Goal: Register for event/course

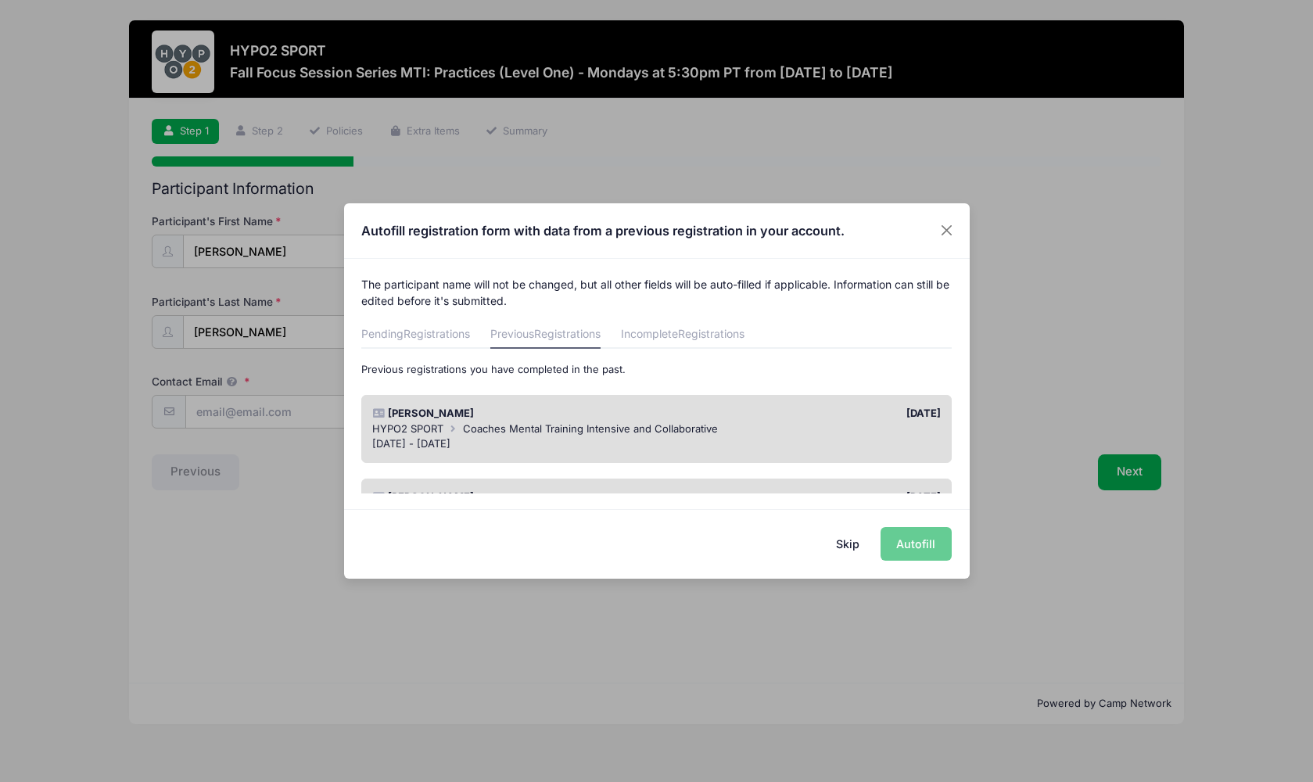
click at [678, 439] on div "[DATE] - [DATE]" at bounding box center [656, 444] width 568 height 16
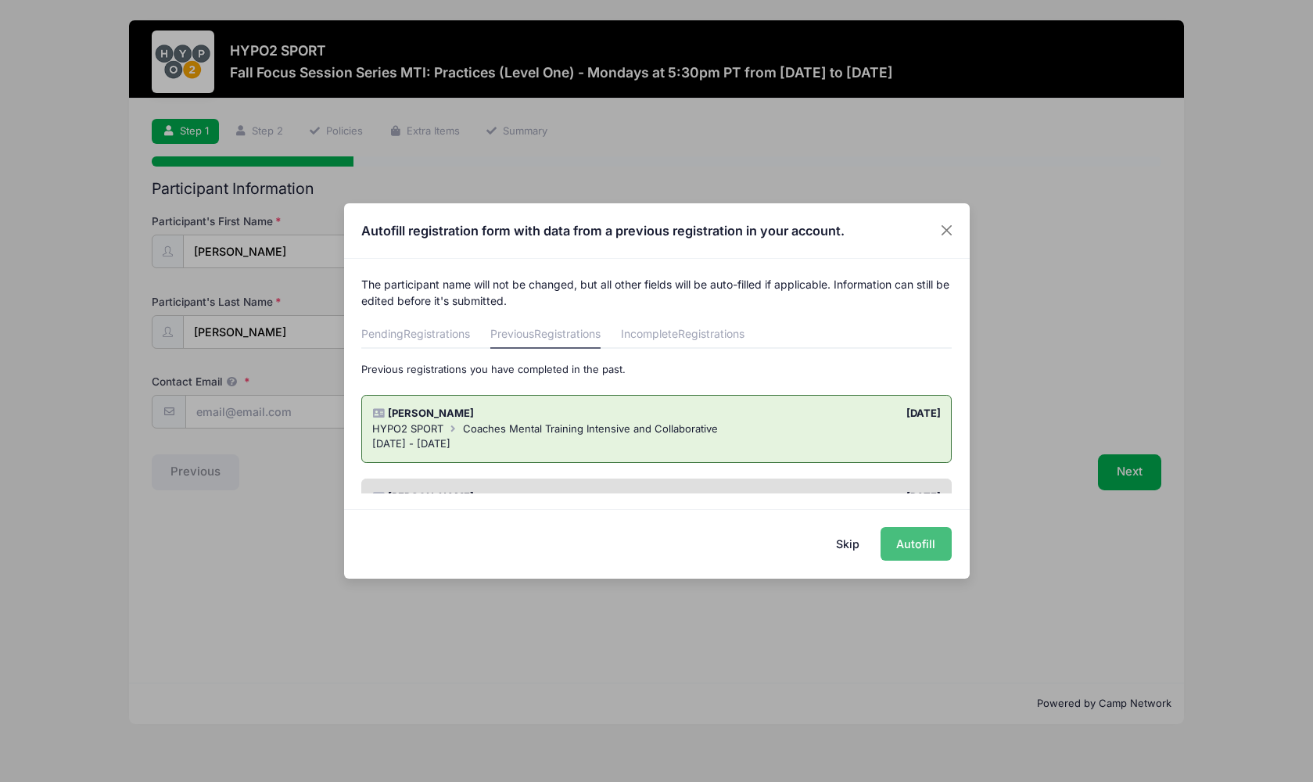
click at [916, 550] on button "Autofill" at bounding box center [915, 544] width 71 height 34
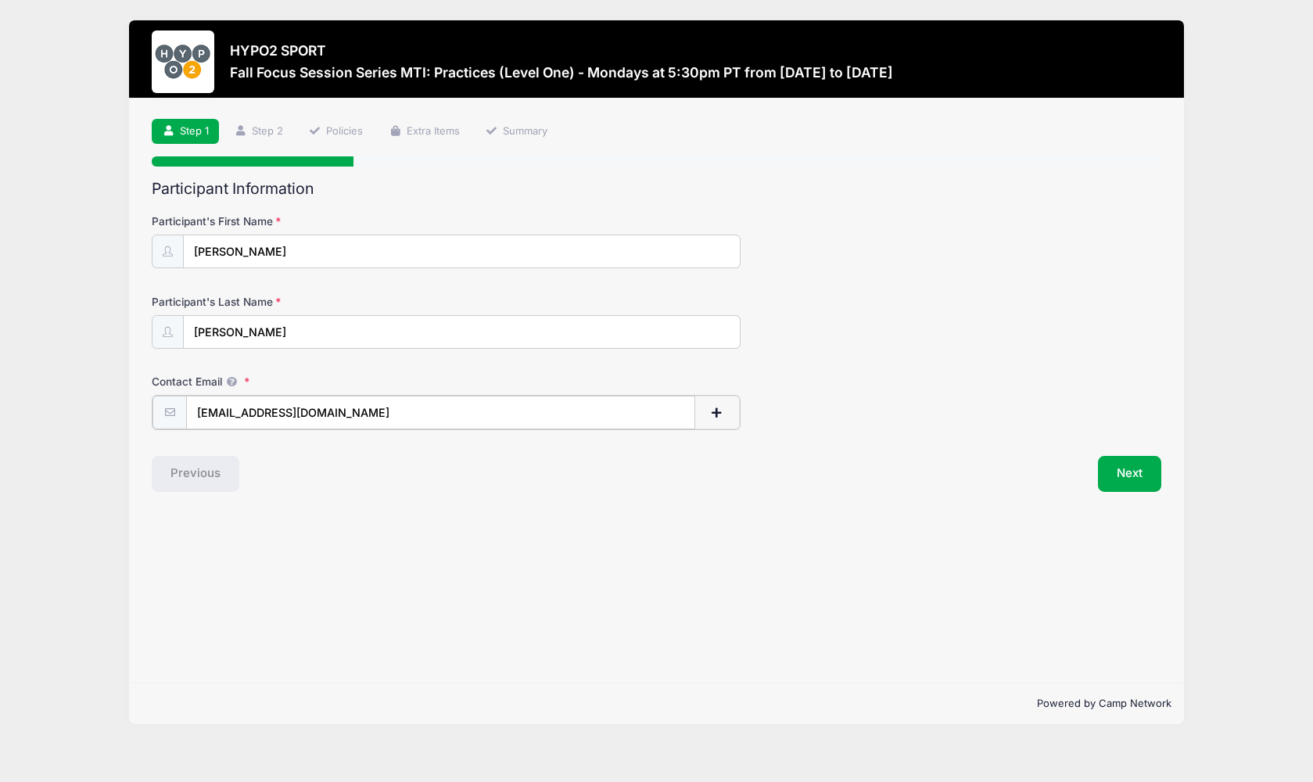
drag, startPoint x: 222, startPoint y: 414, endPoint x: 342, endPoint y: 414, distance: 120.4
type input "[PERSON_NAME][EMAIL_ADDRESS][DOMAIN_NAME]"
click at [1136, 475] on button "Next" at bounding box center [1129, 472] width 63 height 36
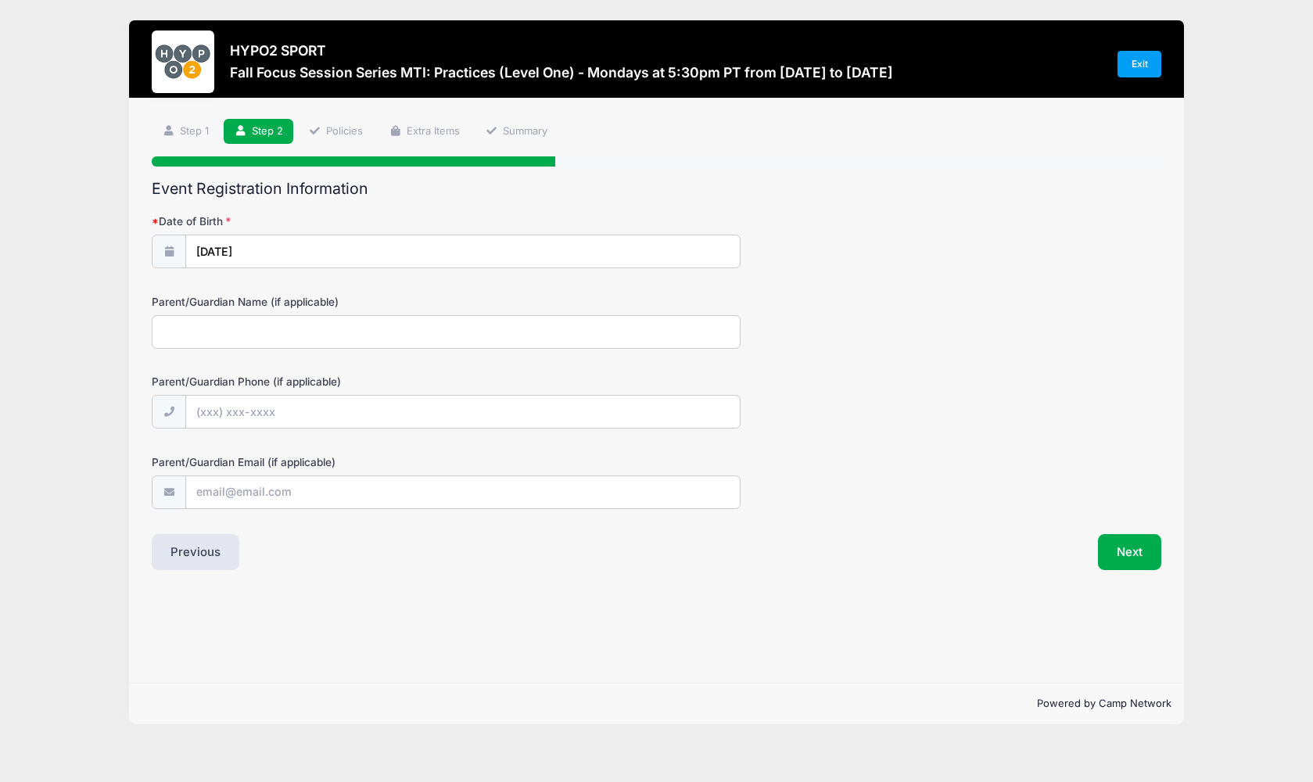
click at [1146, 558] on button "Next" at bounding box center [1129, 552] width 63 height 36
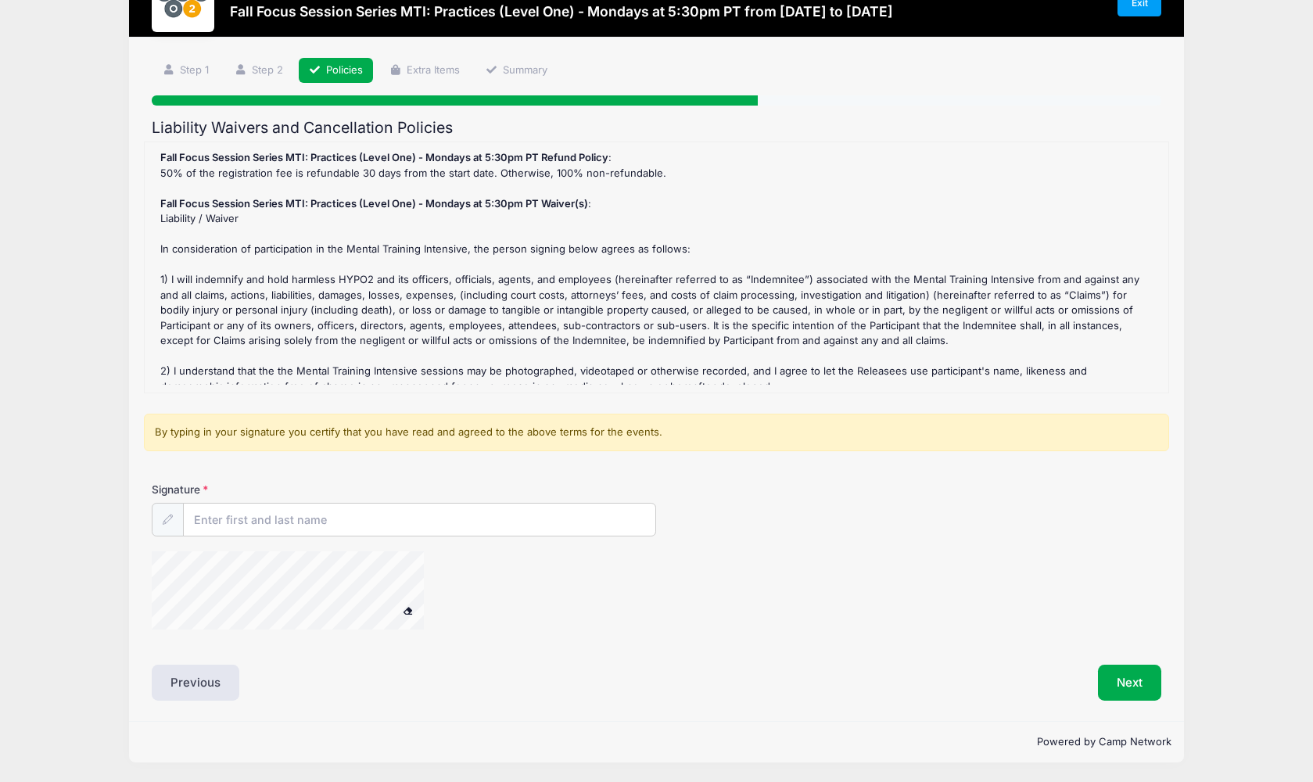
scroll to position [60, 0]
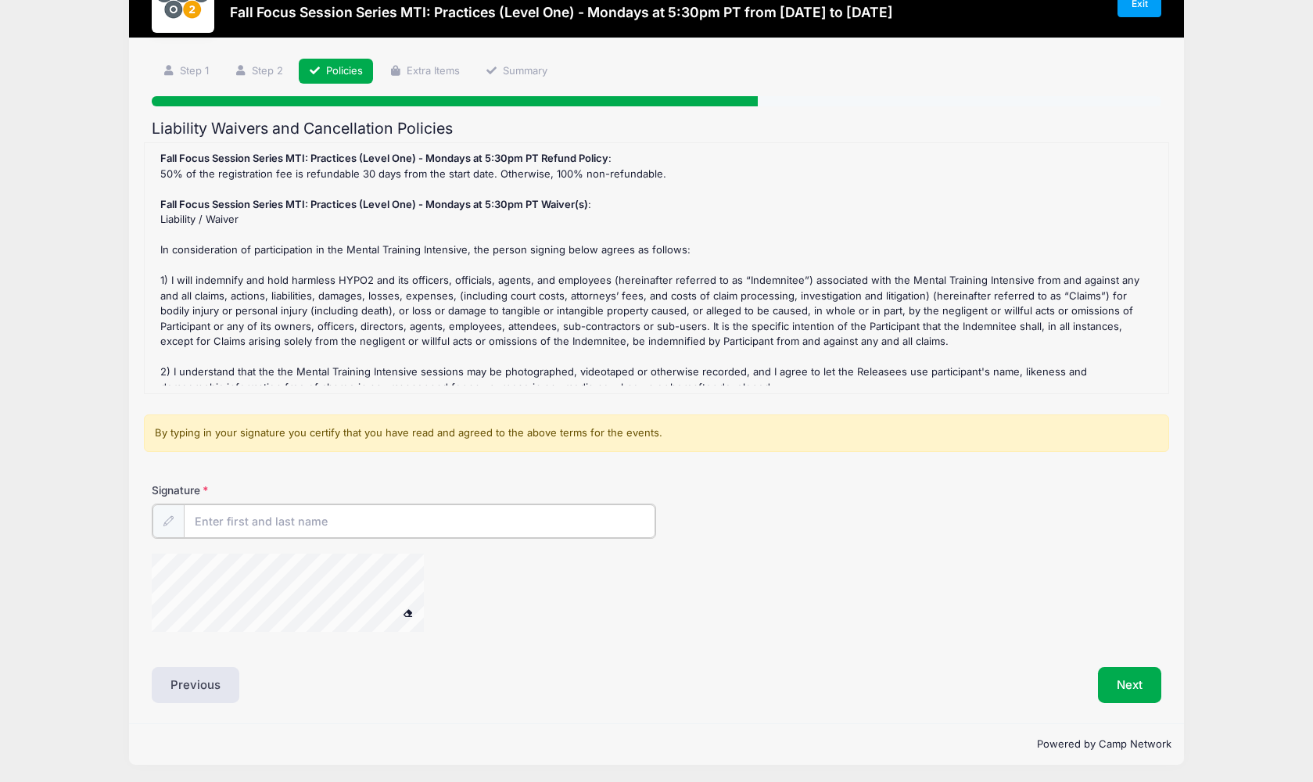
click at [227, 526] on input "Signature" at bounding box center [420, 521] width 472 height 34
type input "[PERSON_NAME]"
click at [1135, 684] on button "Next" at bounding box center [1129, 683] width 63 height 36
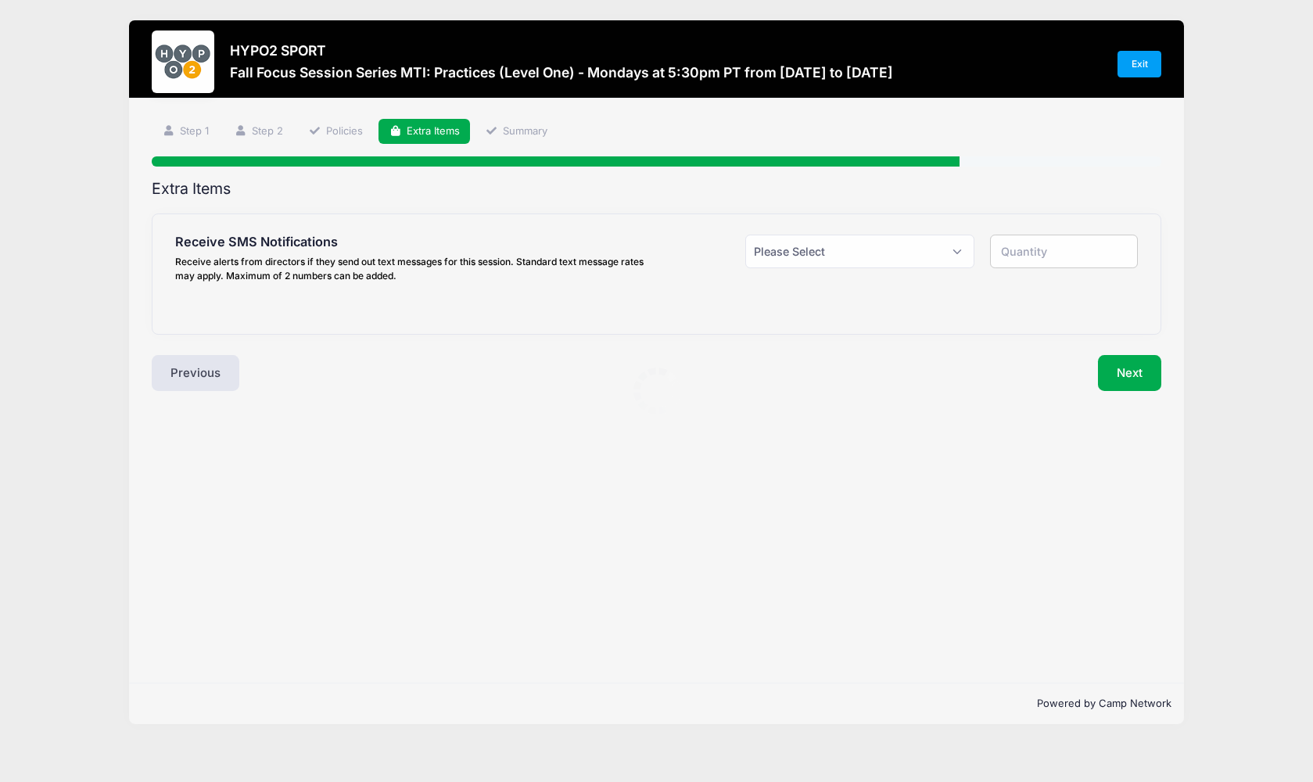
scroll to position [0, 0]
select select "1"
type input "1"
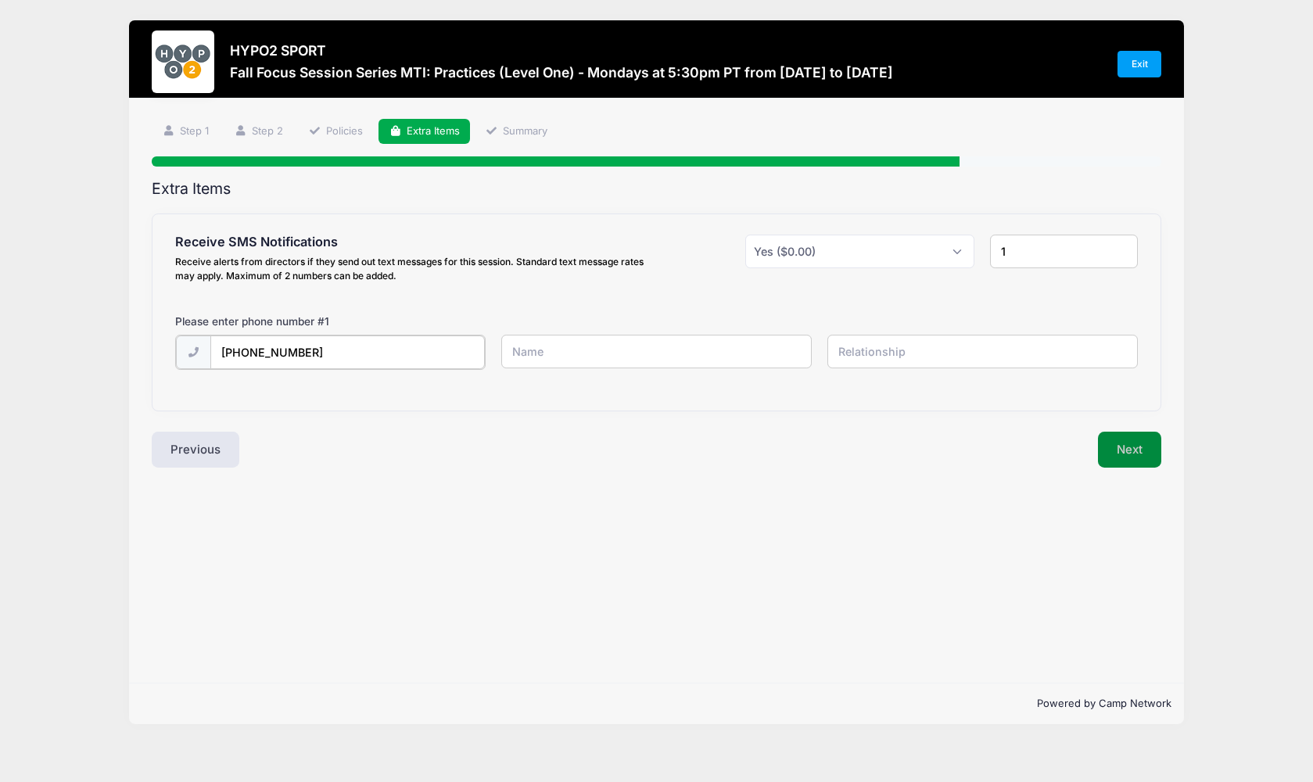
type input "[PHONE_NUMBER]"
click at [1136, 450] on button "Next" at bounding box center [1129, 448] width 63 height 36
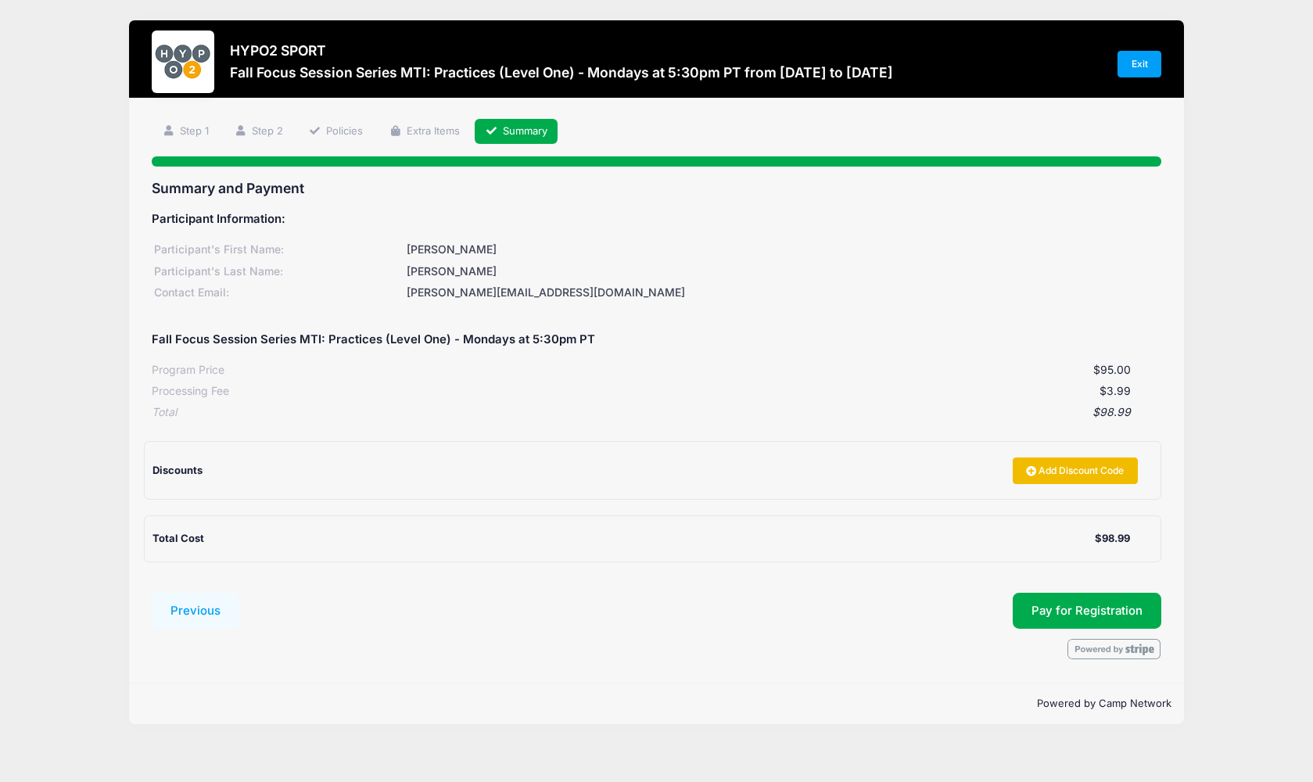
click at [1073, 472] on link "Add Discount Code" at bounding box center [1075, 470] width 125 height 27
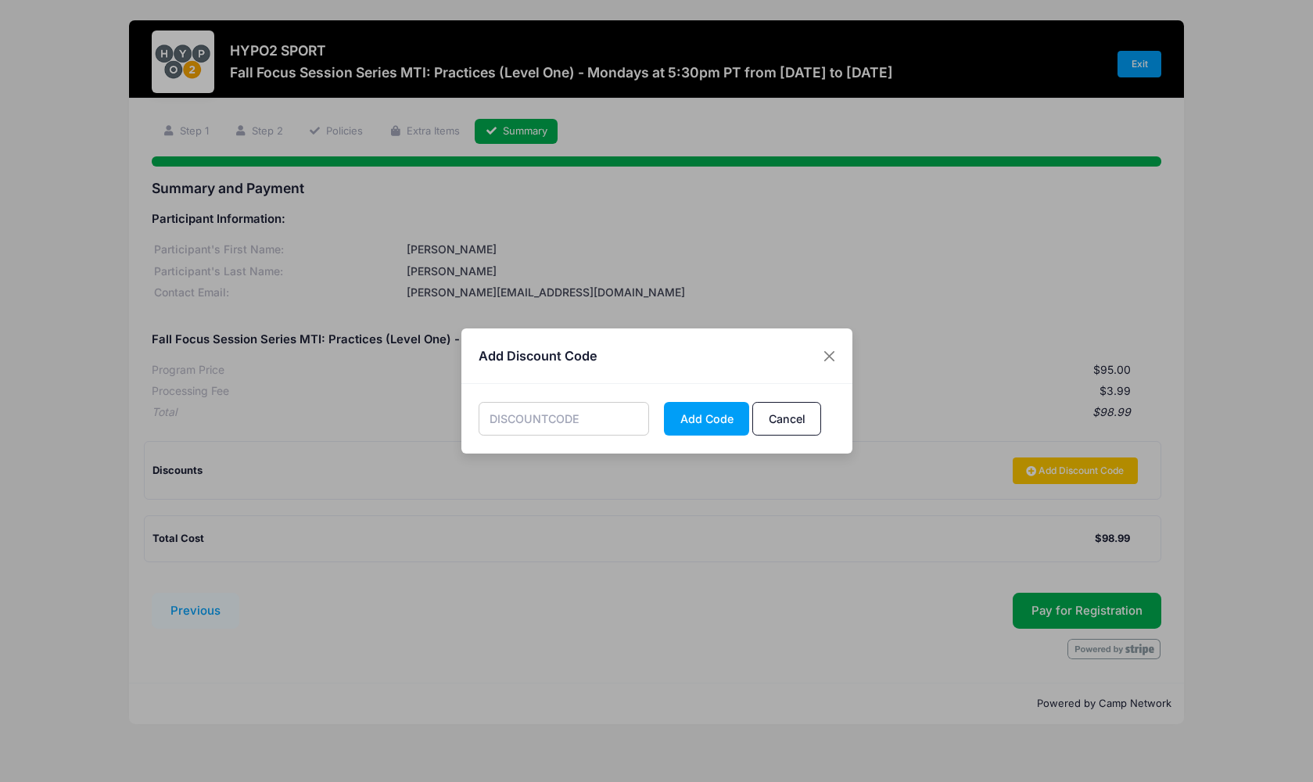
click at [565, 415] on input "text" at bounding box center [564, 419] width 170 height 34
type input "FALL50"
click at [745, 421] on button "Add Code" at bounding box center [706, 419] width 85 height 34
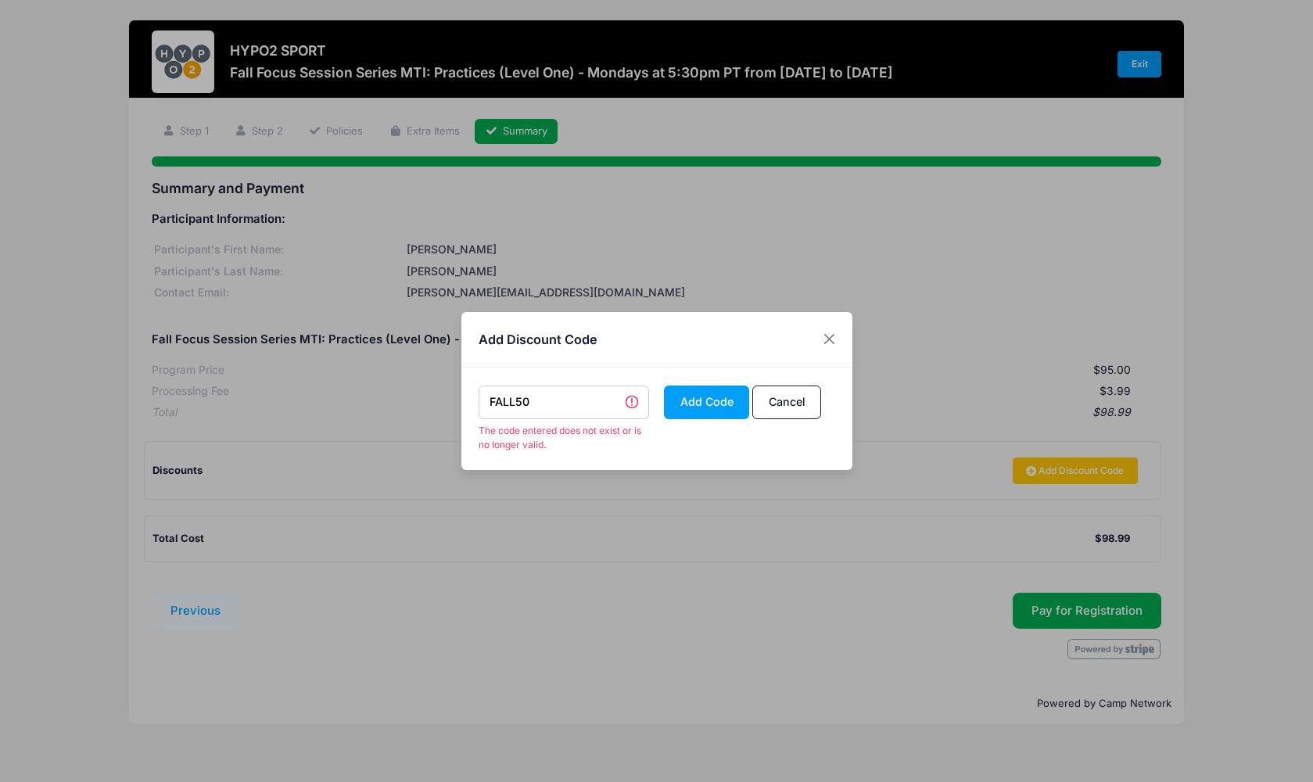
drag, startPoint x: 536, startPoint y: 405, endPoint x: 470, endPoint y: 399, distance: 66.0
click at [470, 399] on div "FALL50 The code entered does not exist or is no longer valid. Add Code Cancel" at bounding box center [656, 419] width 391 height 102
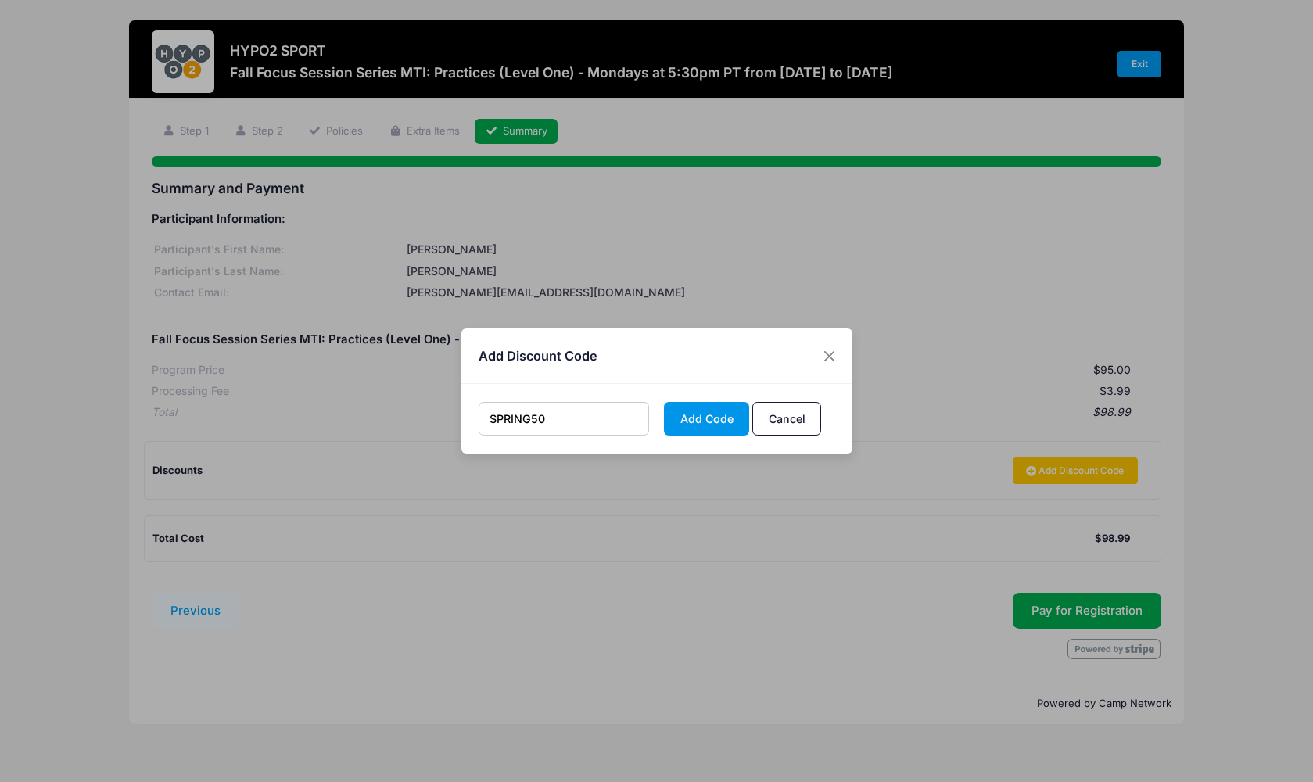
type input "SPRING50"
click at [733, 427] on button "Add Code" at bounding box center [706, 419] width 85 height 34
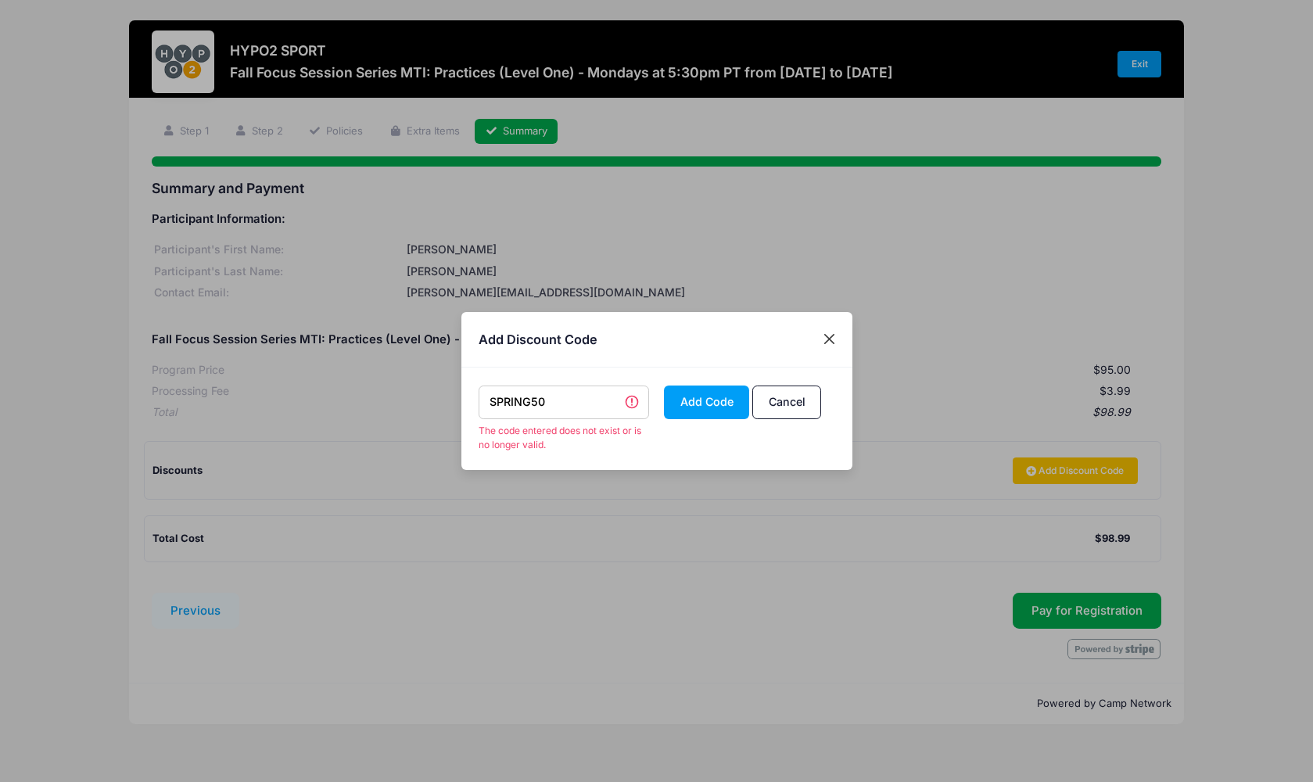
click at [829, 336] on button "Close" at bounding box center [829, 339] width 28 height 28
